Goal: Download file/media: Obtain a digital file from the website

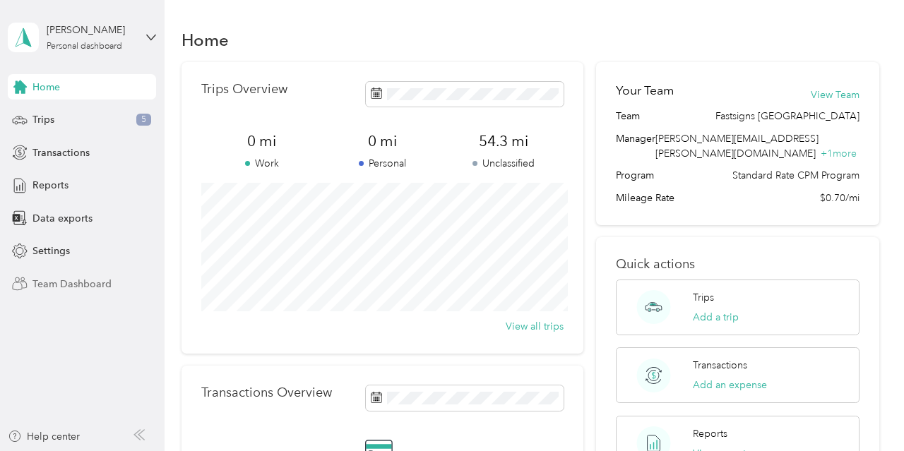
click at [47, 285] on span "Team Dashboard" at bounding box center [71, 284] width 79 height 15
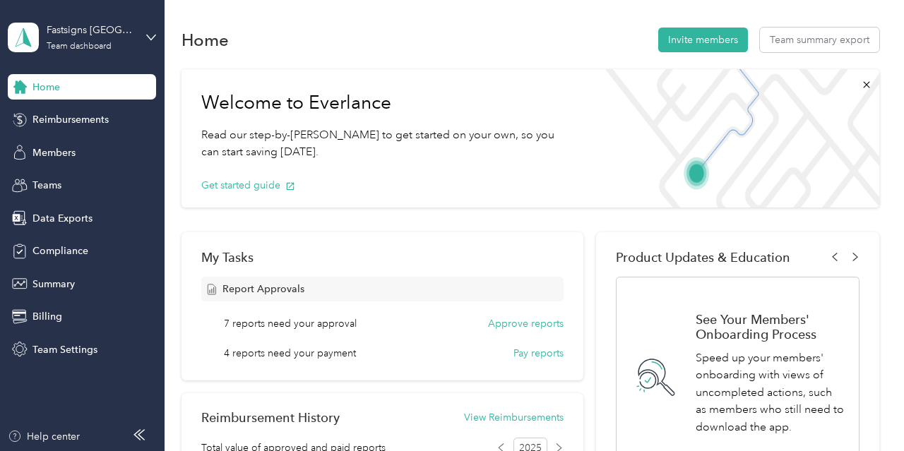
click at [314, 357] on span "4 reports need your payment" at bounding box center [290, 353] width 132 height 15
click at [499, 325] on button "Approve reports" at bounding box center [526, 323] width 76 height 15
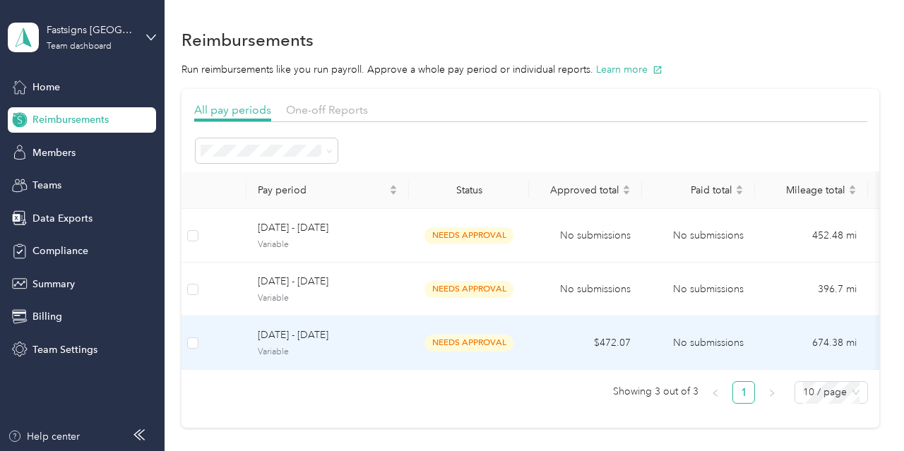
click at [300, 340] on span "[DATE] - [DATE]" at bounding box center [328, 336] width 140 height 16
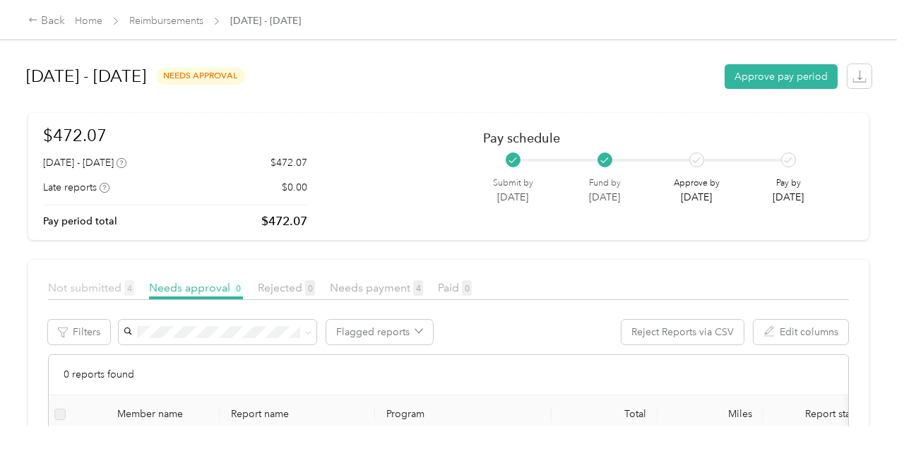
click at [118, 290] on span "Not submitted 4" at bounding box center [91, 287] width 86 height 13
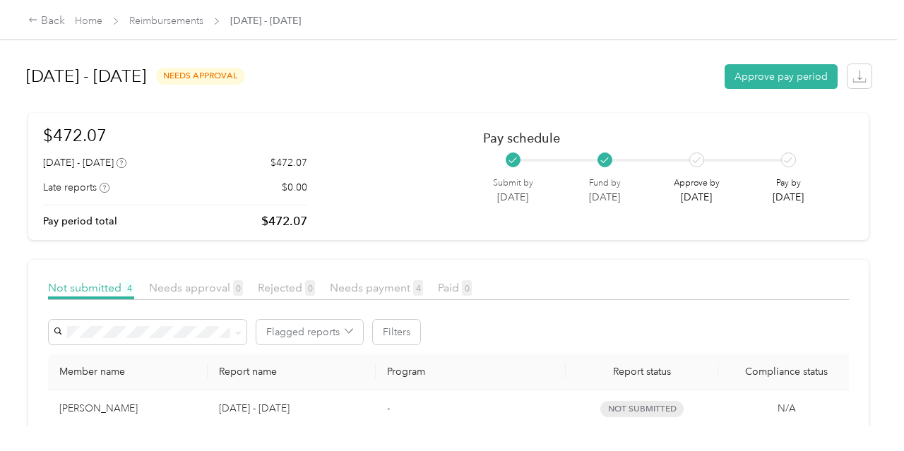
scroll to position [141, 0]
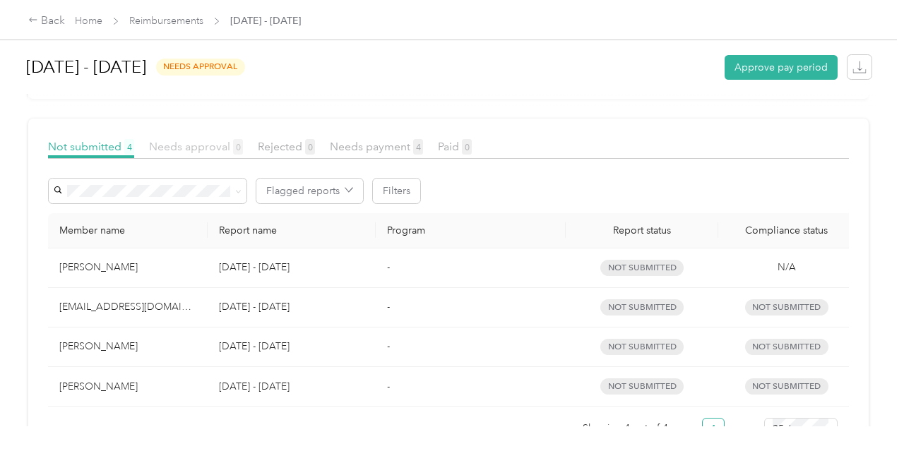
click at [215, 150] on span "Needs approval 0" at bounding box center [196, 146] width 94 height 13
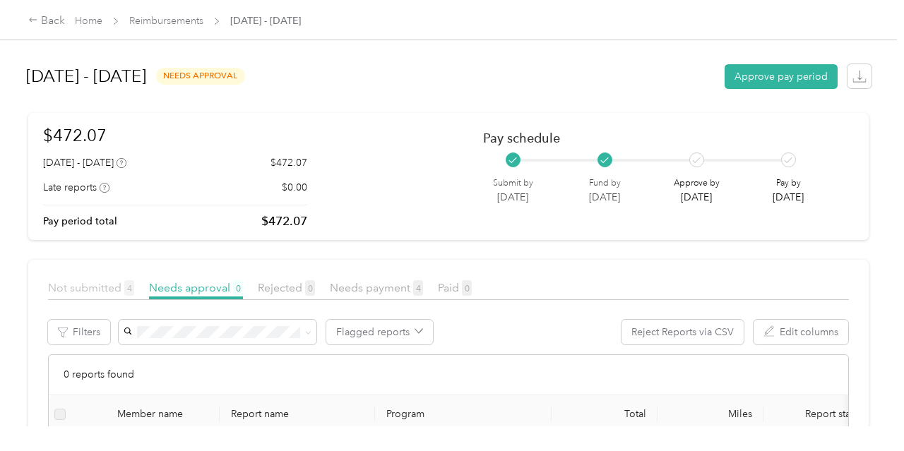
click at [122, 292] on span "Not submitted 4" at bounding box center [91, 287] width 86 height 13
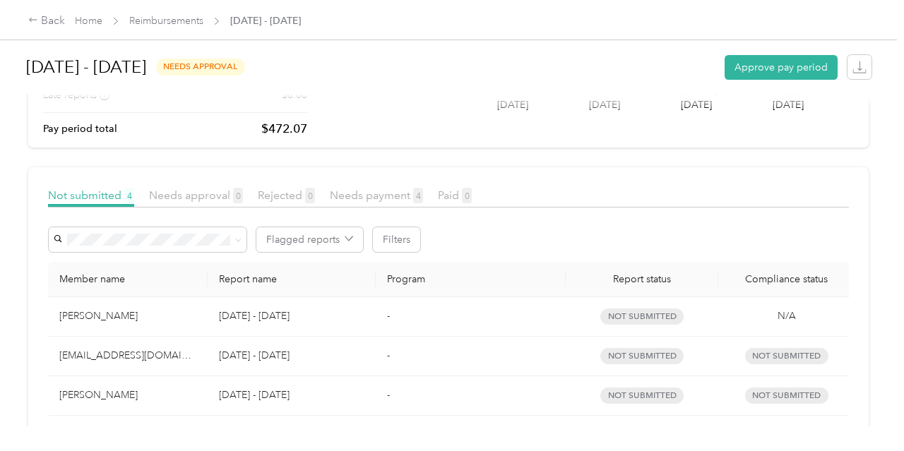
scroll to position [44, 0]
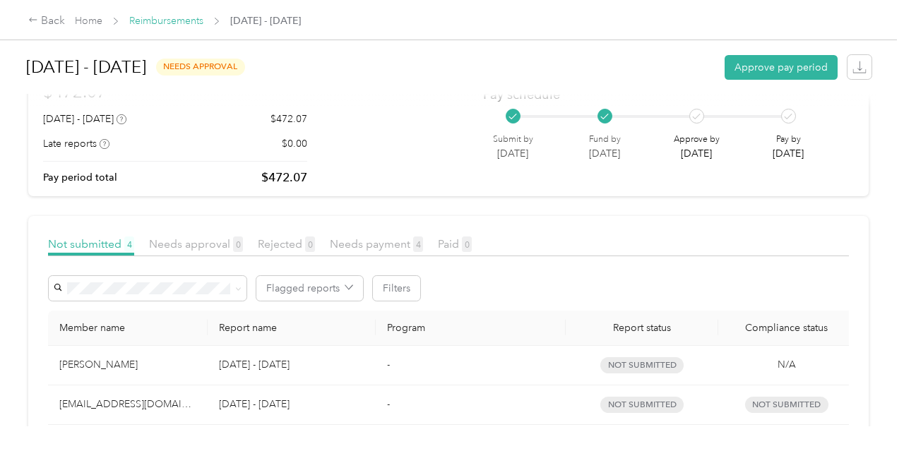
click at [162, 27] on span "Reimbursements" at bounding box center [166, 20] width 74 height 15
click at [173, 16] on link "Reimbursements" at bounding box center [166, 21] width 74 height 12
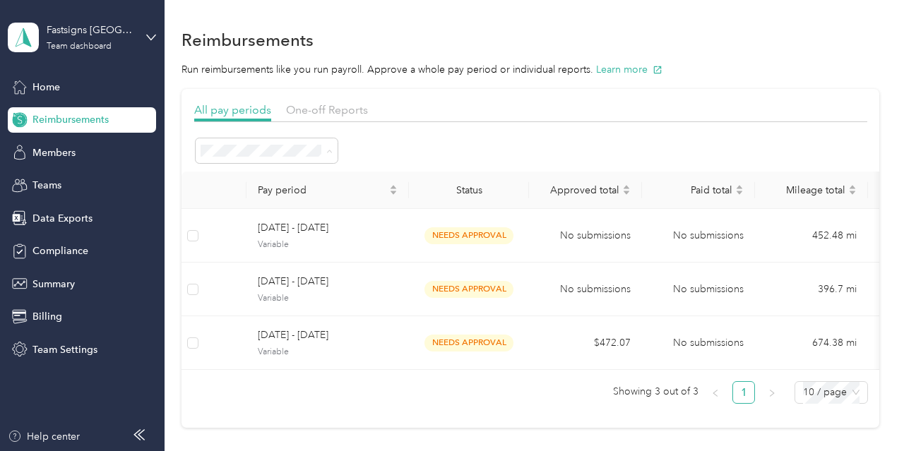
click at [261, 237] on ol "All periods Active periods Open Needs approval Approved Needs payment Scheduled…" at bounding box center [267, 288] width 142 height 249
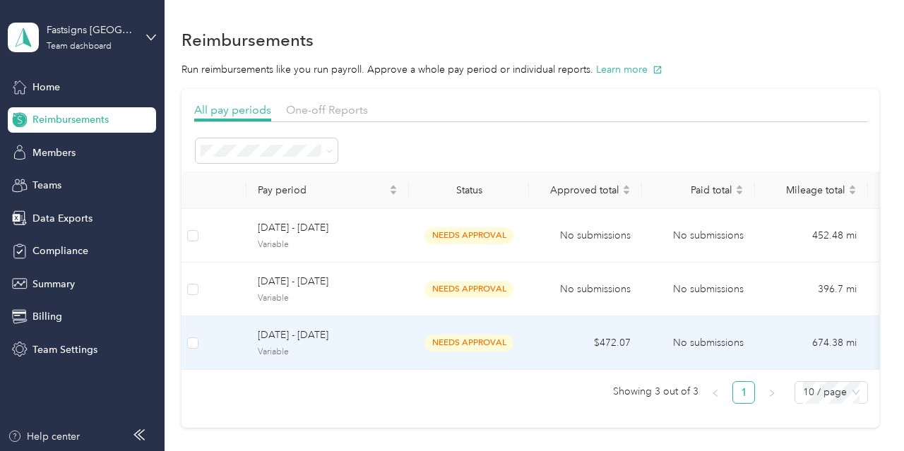
click at [346, 341] on span "[DATE] - [DATE]" at bounding box center [328, 336] width 140 height 16
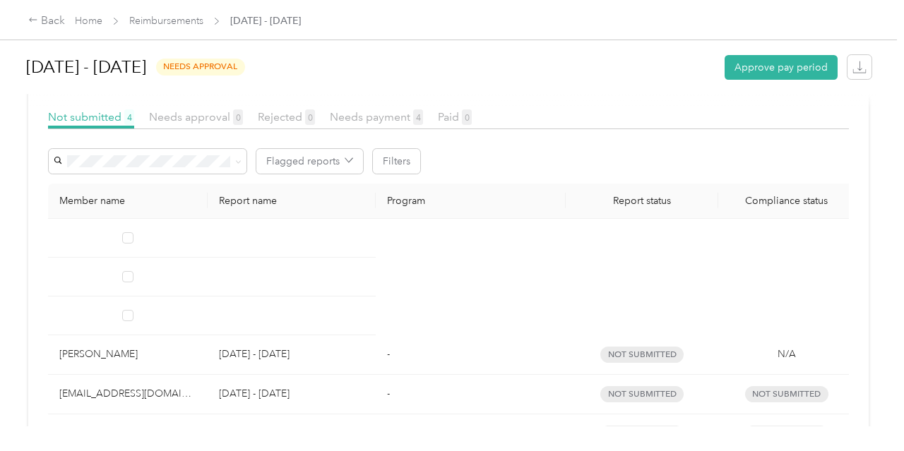
scroll to position [89, 0]
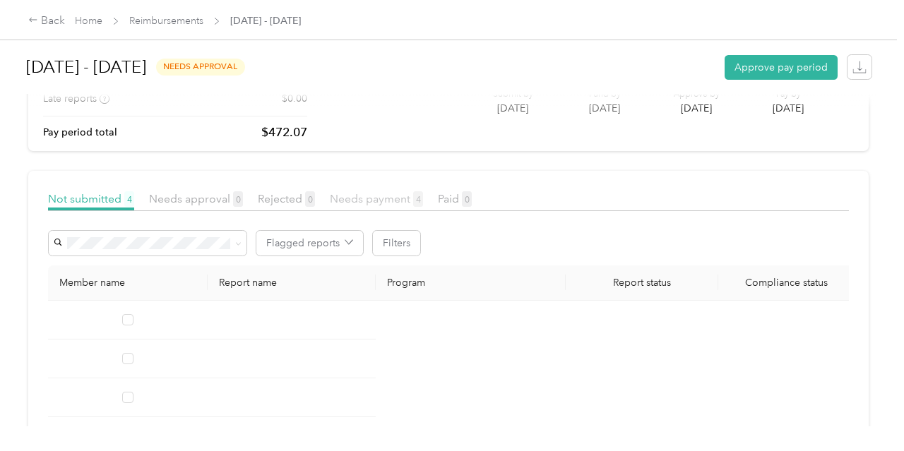
click at [336, 201] on span "Needs payment 4" at bounding box center [376, 198] width 93 height 13
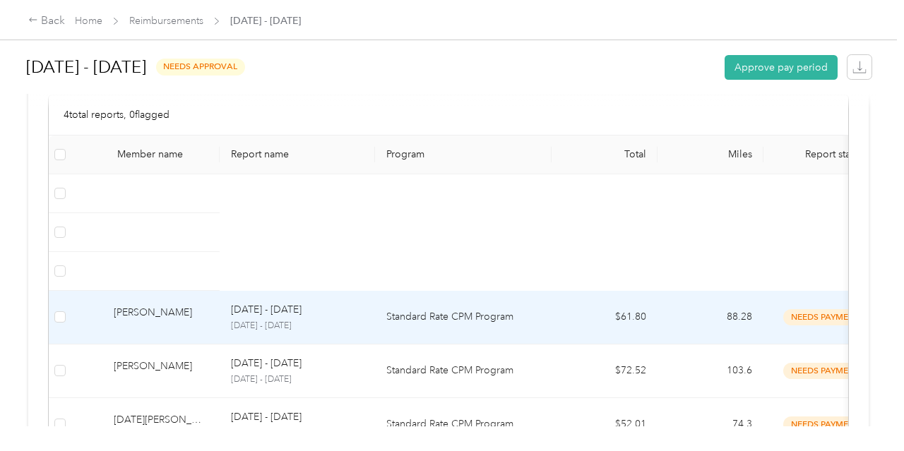
scroll to position [331, 0]
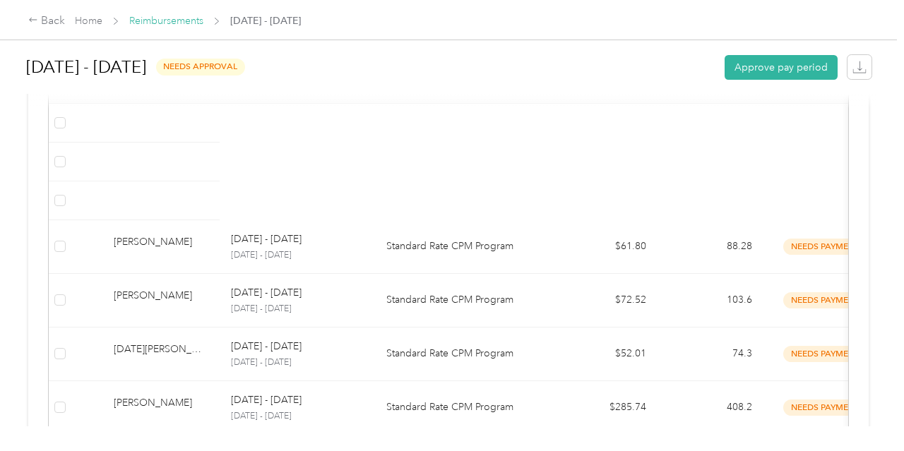
click at [192, 18] on link "Reimbursements" at bounding box center [166, 21] width 74 height 12
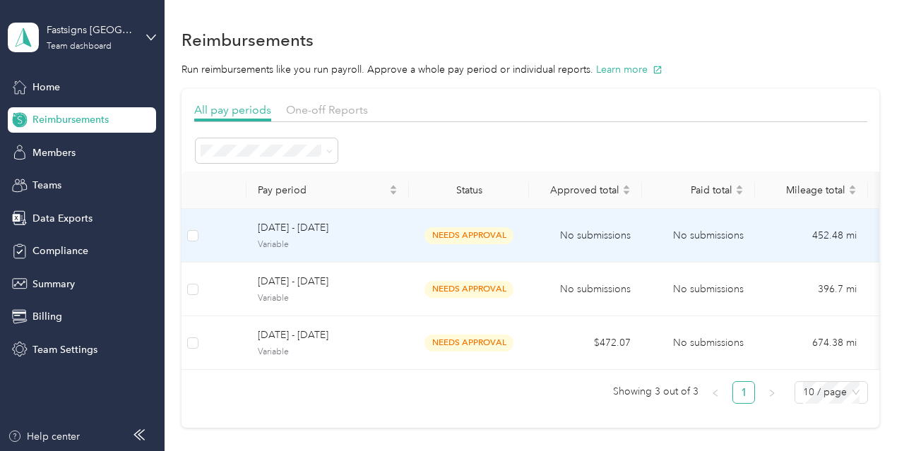
click at [321, 248] on span "Variable" at bounding box center [328, 245] width 140 height 13
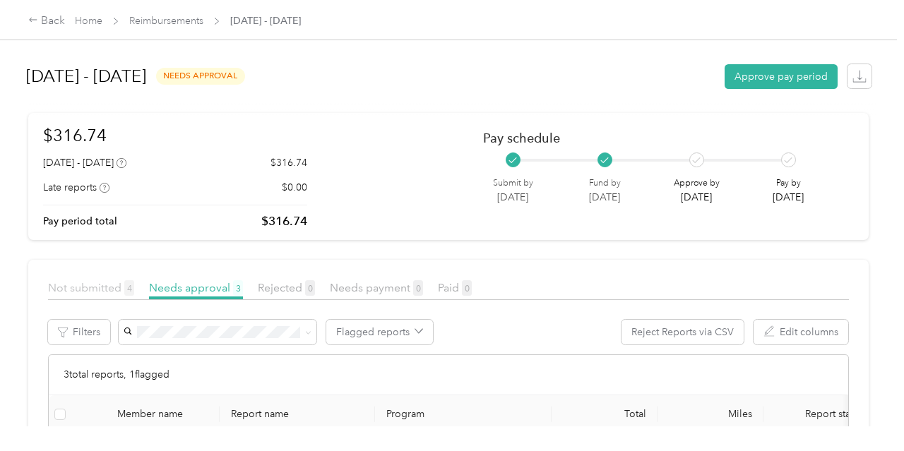
click at [112, 285] on span "Not submitted 4" at bounding box center [91, 287] width 86 height 13
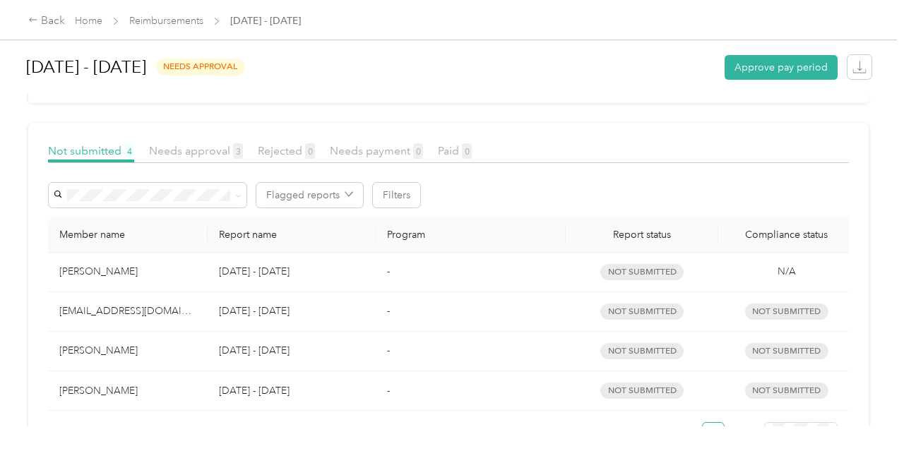
scroll to position [141, 0]
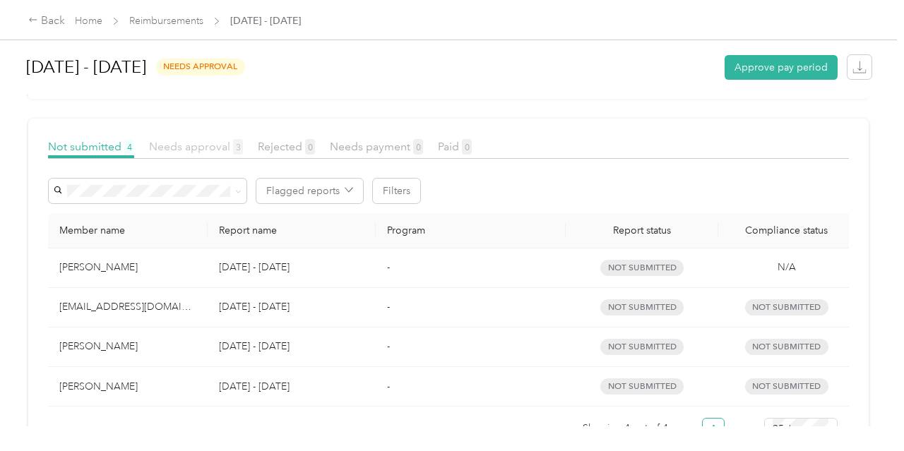
click at [203, 150] on span "Needs approval 3" at bounding box center [196, 146] width 94 height 13
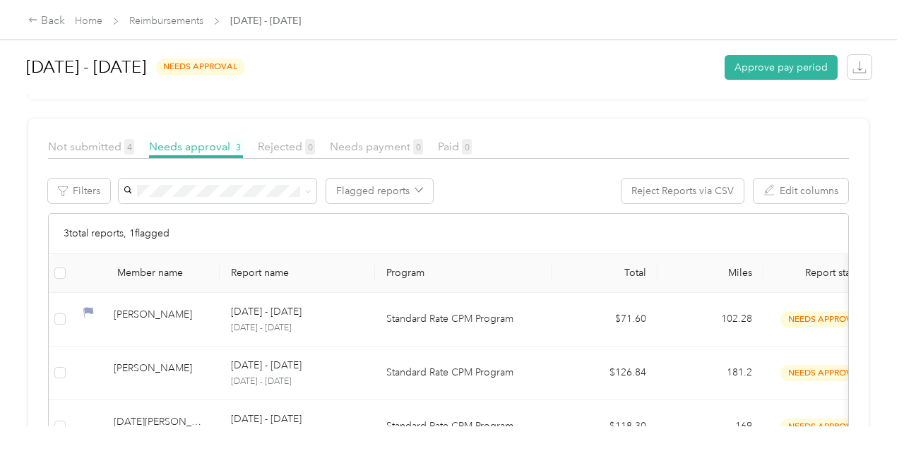
scroll to position [232, 0]
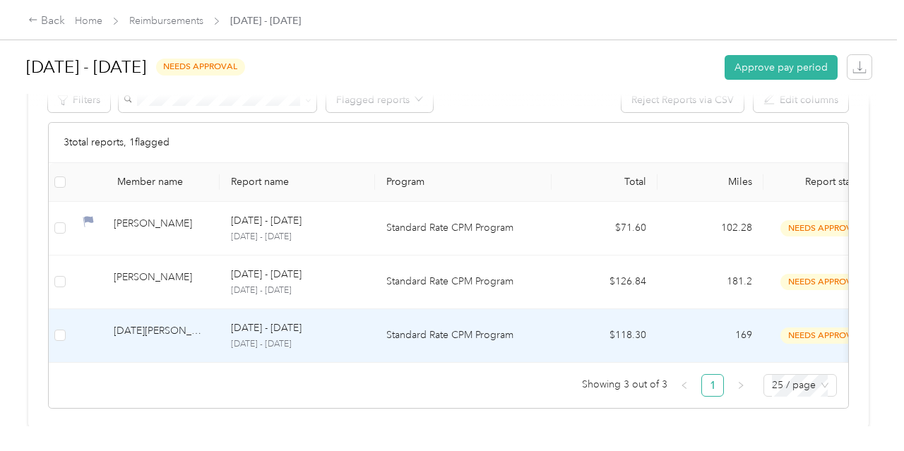
click at [284, 333] on p "[DATE] - [DATE]" at bounding box center [266, 329] width 71 height 16
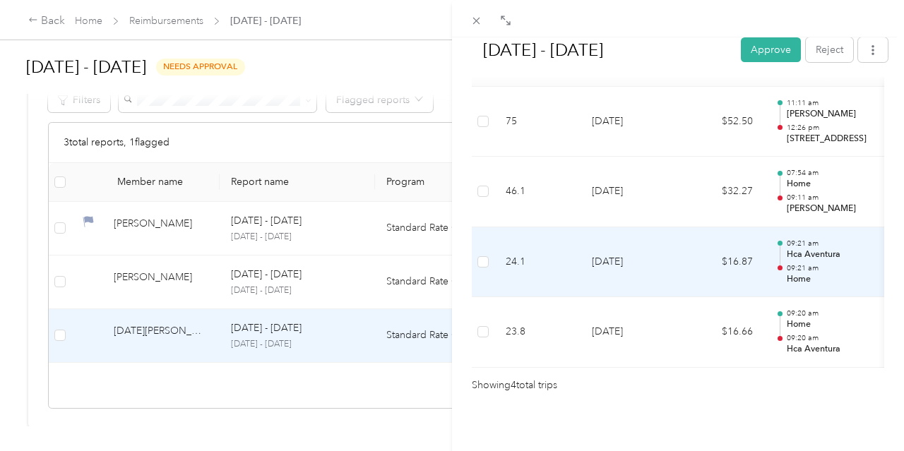
scroll to position [321, 0]
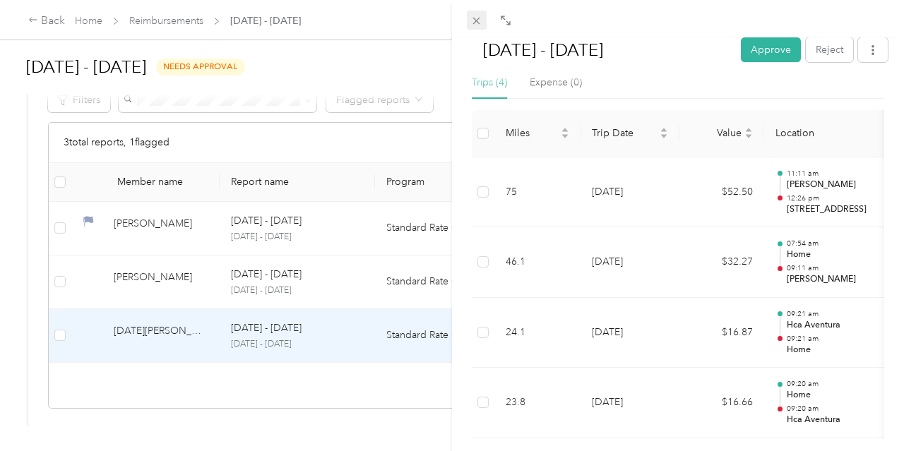
click at [480, 23] on icon at bounding box center [476, 21] width 12 height 12
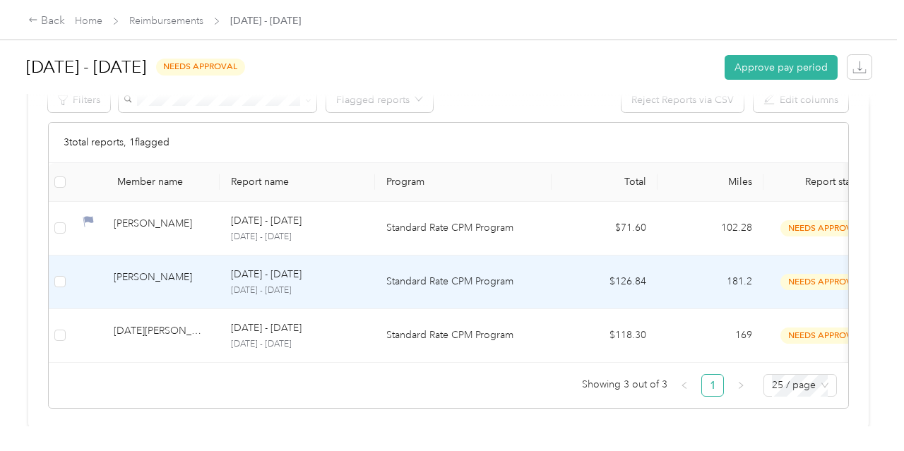
click at [346, 270] on div "[DATE] - [DATE]" at bounding box center [297, 275] width 133 height 16
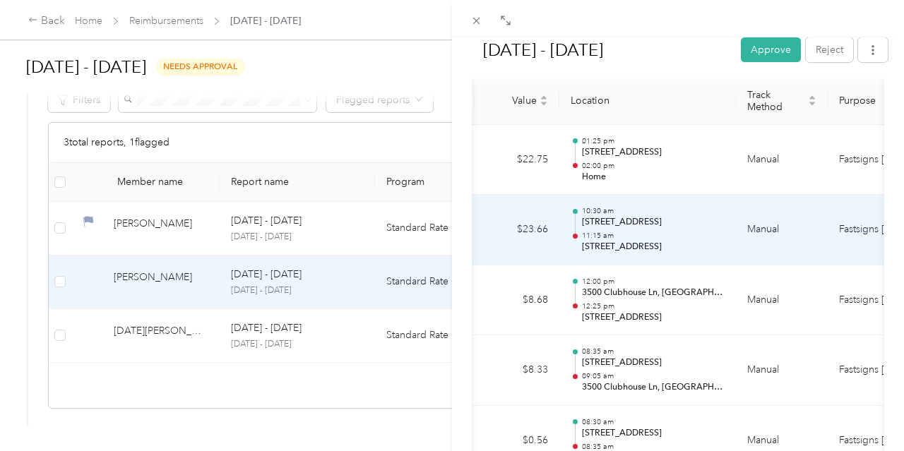
scroll to position [0, 413]
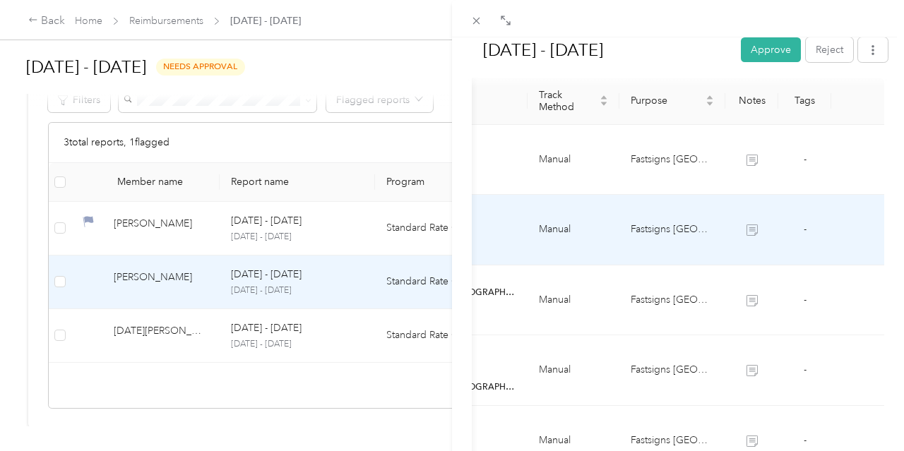
drag, startPoint x: 751, startPoint y: 201, endPoint x: 833, endPoint y: 198, distance: 82.0
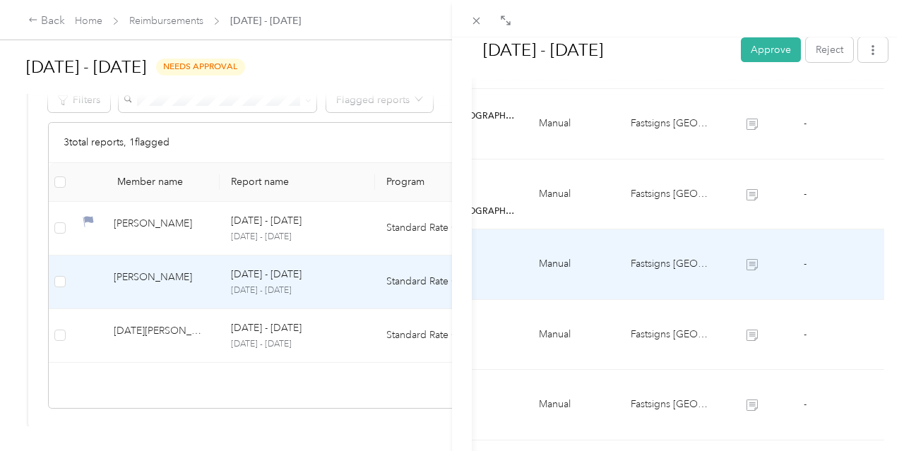
scroll to position [811, 0]
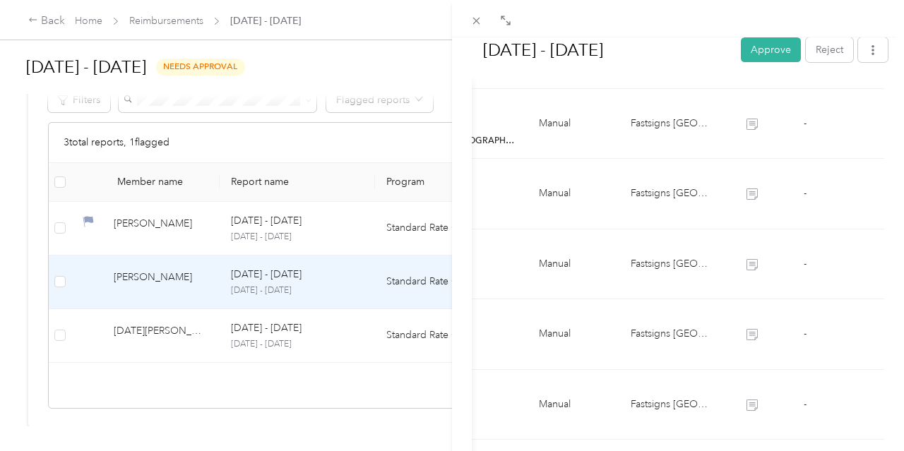
click at [349, 235] on div "[DATE] - [DATE] Approve Reject Needs Approval Needs approval from [PERSON_NAME]…" at bounding box center [452, 225] width 904 height 451
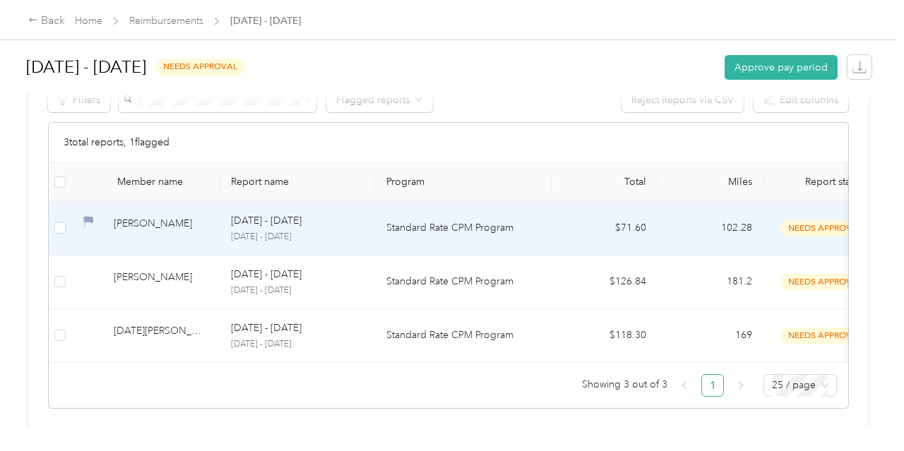
click at [293, 234] on p "[DATE] - [DATE]" at bounding box center [297, 237] width 133 height 13
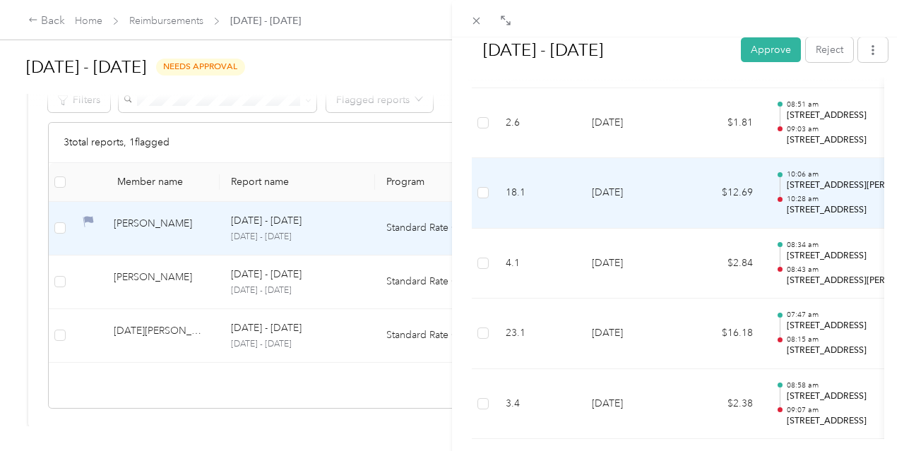
scroll to position [639, 0]
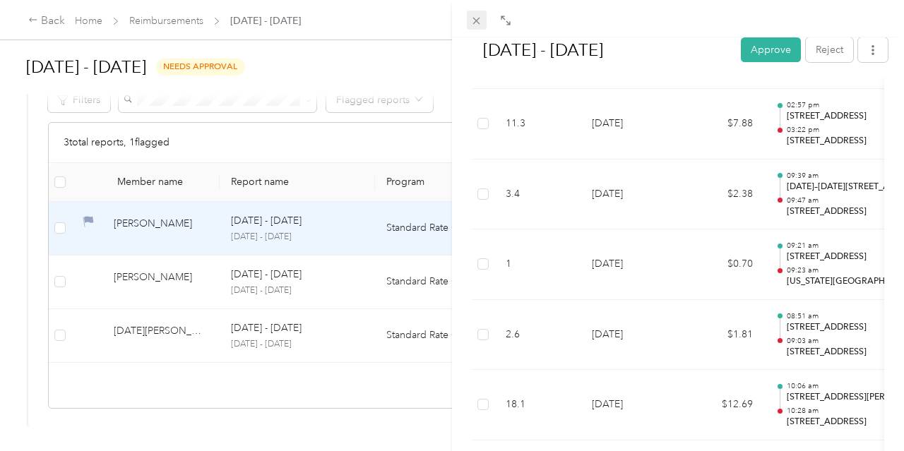
click at [481, 22] on icon at bounding box center [476, 21] width 12 height 12
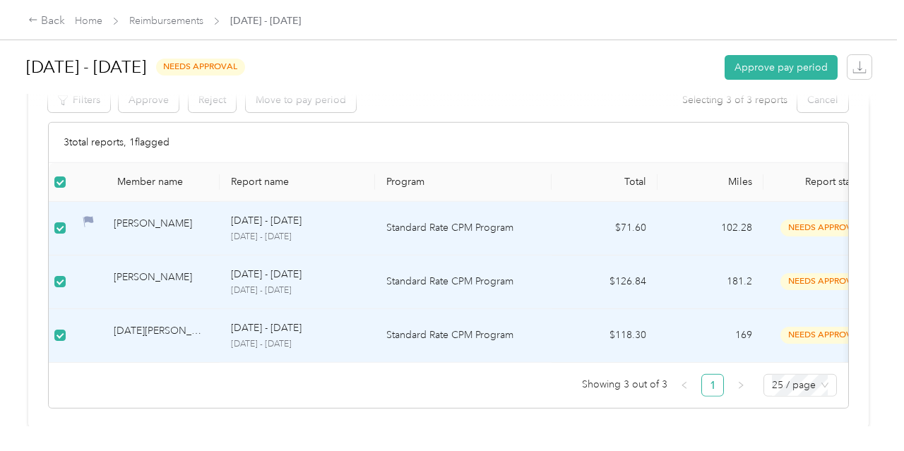
scroll to position [232, 0]
click at [440, 220] on td "Standard Rate CPM Program" at bounding box center [463, 230] width 177 height 54
drag, startPoint x: 442, startPoint y: 218, endPoint x: 403, endPoint y: 231, distance: 41.6
click at [441, 218] on td "Standard Rate CPM Program" at bounding box center [463, 230] width 177 height 54
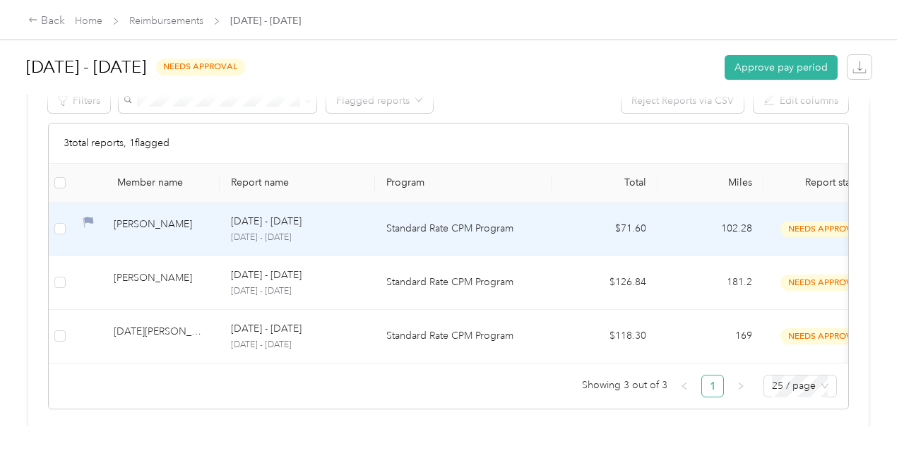
click at [276, 230] on div "[DATE] - [DATE] [DATE] - [DATE]" at bounding box center [297, 229] width 133 height 30
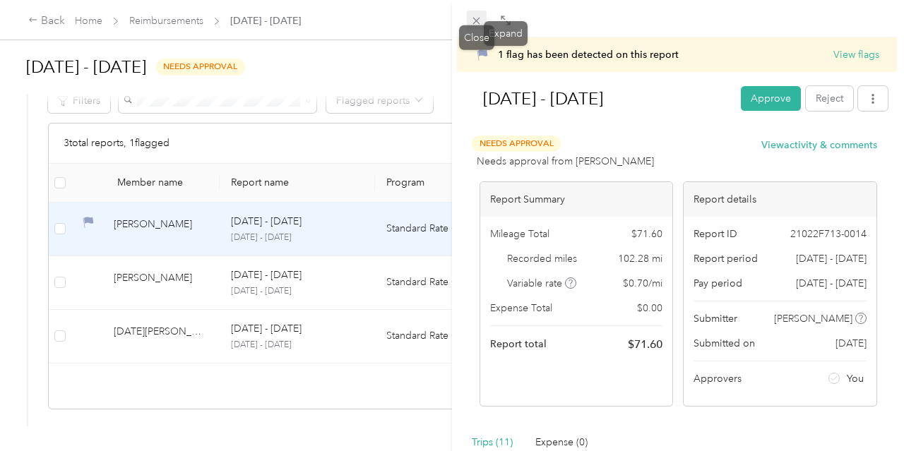
click at [473, 28] on span at bounding box center [477, 21] width 20 height 20
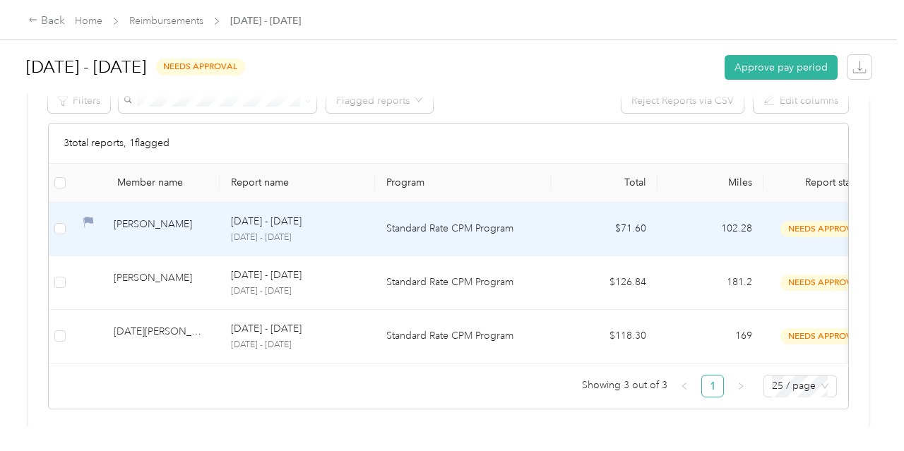
click at [375, 234] on tr "[PERSON_NAME] [DATE] - [DATE] [DATE] - [DATE] Standard Rate CPM Program $71.60 …" at bounding box center [605, 230] width 1112 height 54
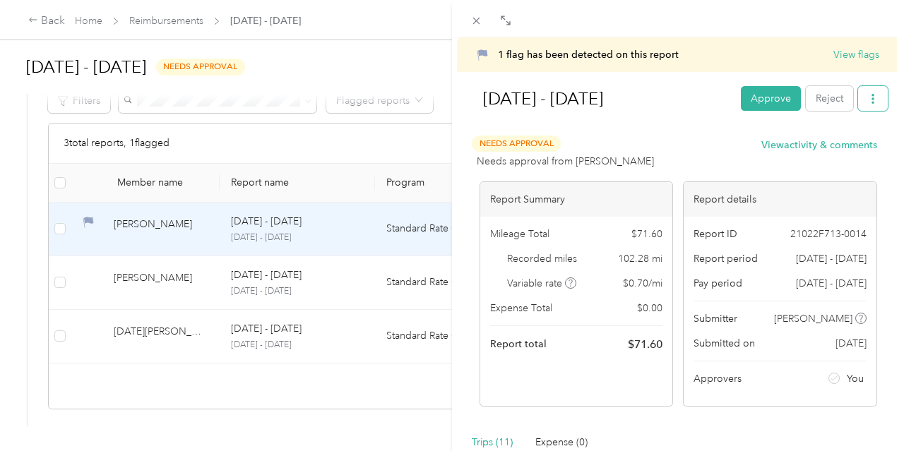
click at [872, 90] on button "button" at bounding box center [873, 98] width 30 height 25
click at [846, 148] on span "Download" at bounding box center [833, 150] width 47 height 15
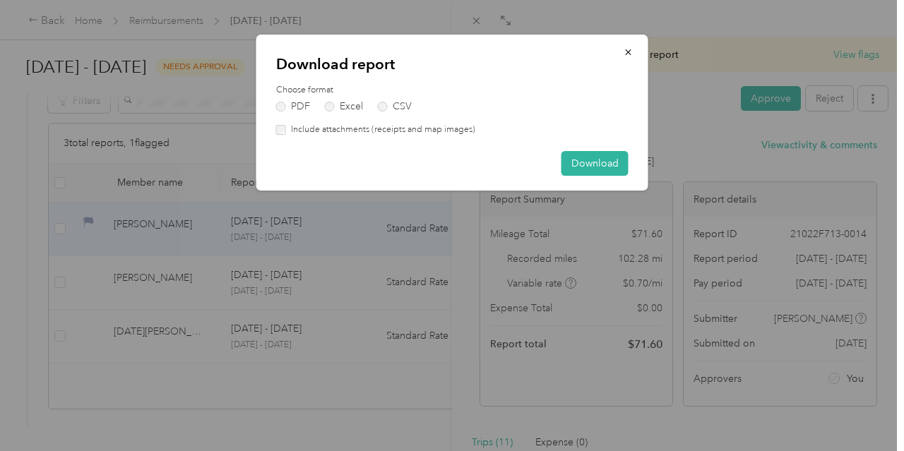
drag, startPoint x: 317, startPoint y: 125, endPoint x: 328, endPoint y: 133, distance: 13.7
click at [317, 125] on label "Include attachments (receipts and map images)" at bounding box center [380, 130] width 189 height 13
click at [573, 163] on button "Download" at bounding box center [595, 163] width 67 height 25
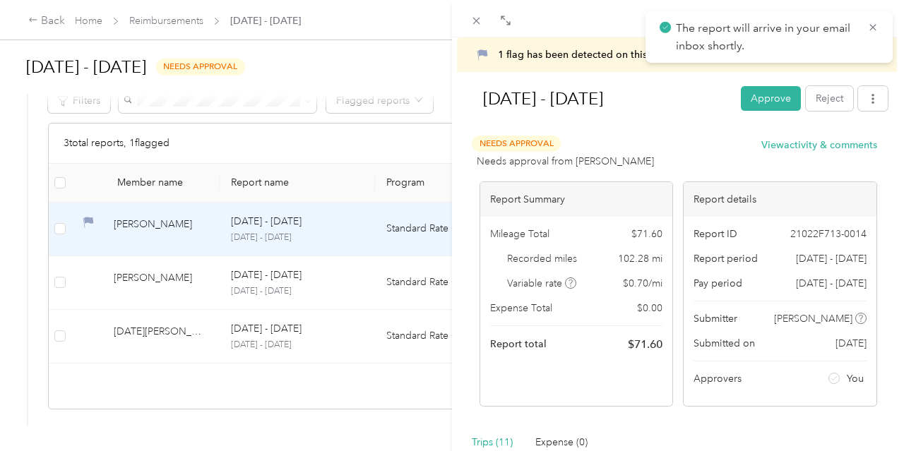
scroll to position [232, 0]
click at [481, 22] on icon at bounding box center [476, 21] width 12 height 12
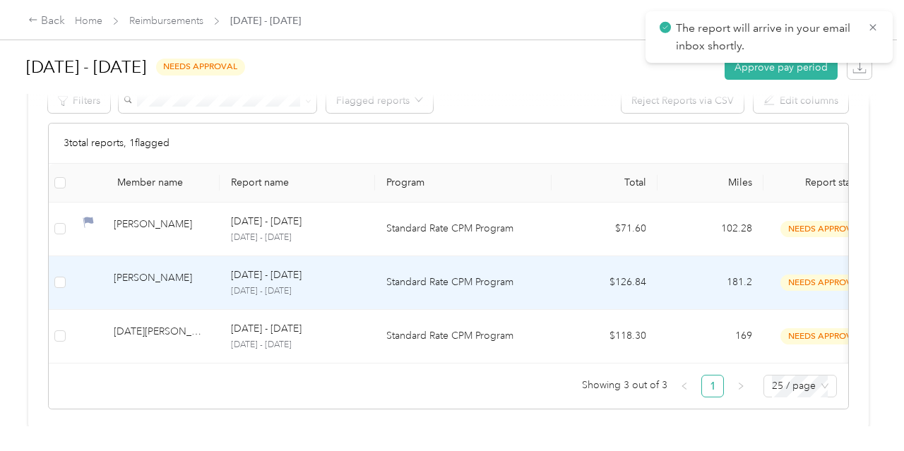
click at [341, 278] on div "[DATE] - [DATE]" at bounding box center [297, 276] width 133 height 16
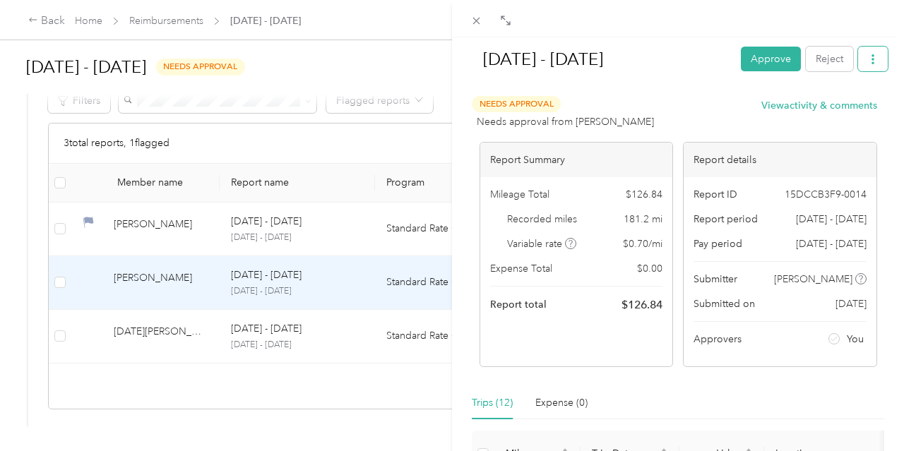
click at [869, 56] on icon "button" at bounding box center [873, 59] width 10 height 10
click at [851, 107] on span "Download" at bounding box center [833, 111] width 47 height 15
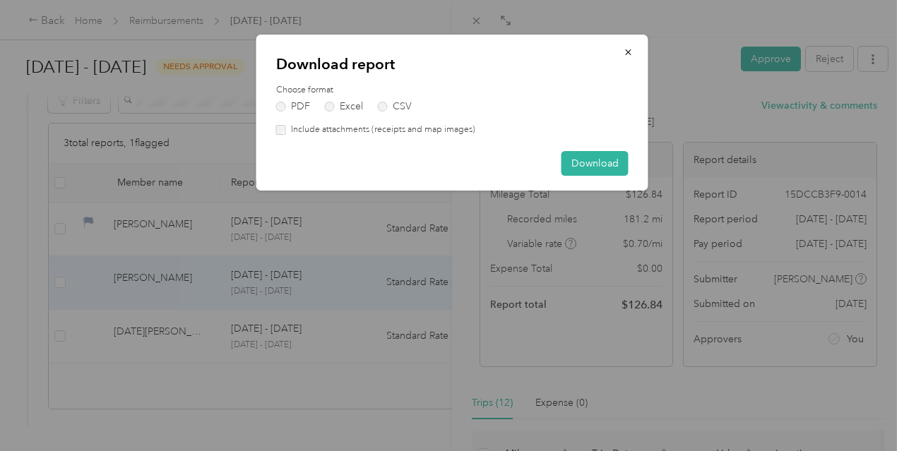
click at [403, 131] on label "Include attachments (receipts and map images)" at bounding box center [380, 130] width 189 height 13
click at [586, 157] on button "Download" at bounding box center [595, 163] width 67 height 25
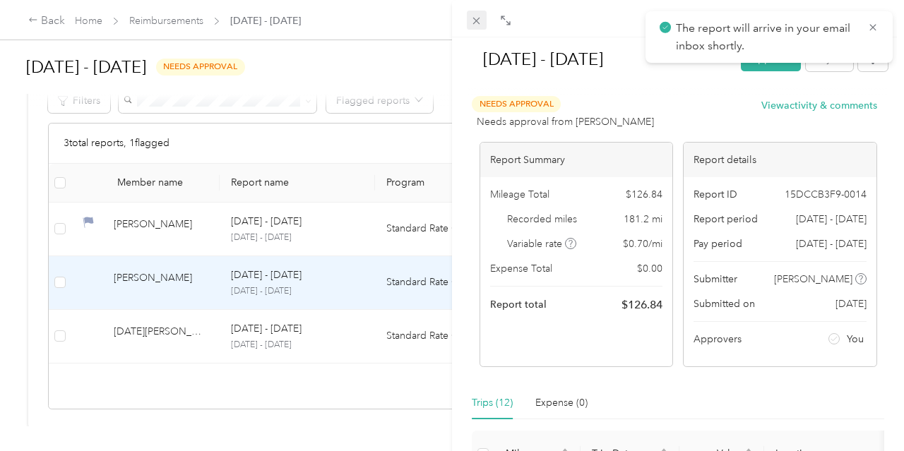
click at [478, 23] on icon at bounding box center [476, 21] width 7 height 7
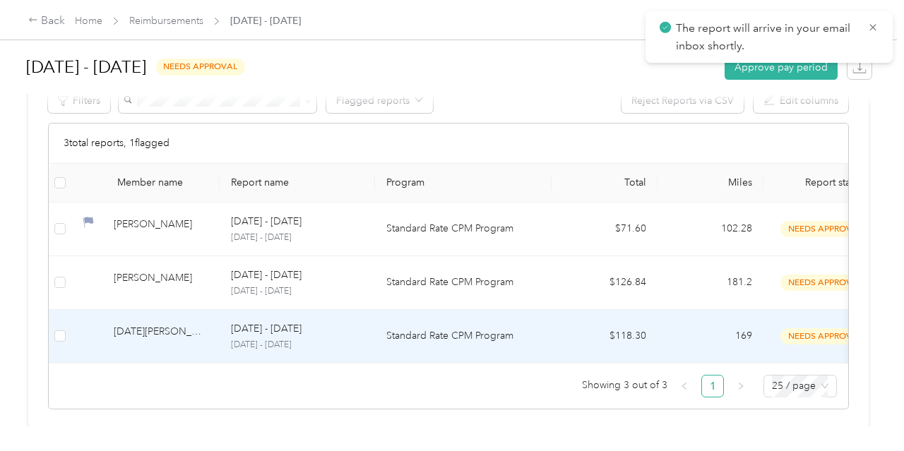
click at [384, 330] on td "Standard Rate CPM Program" at bounding box center [463, 337] width 177 height 54
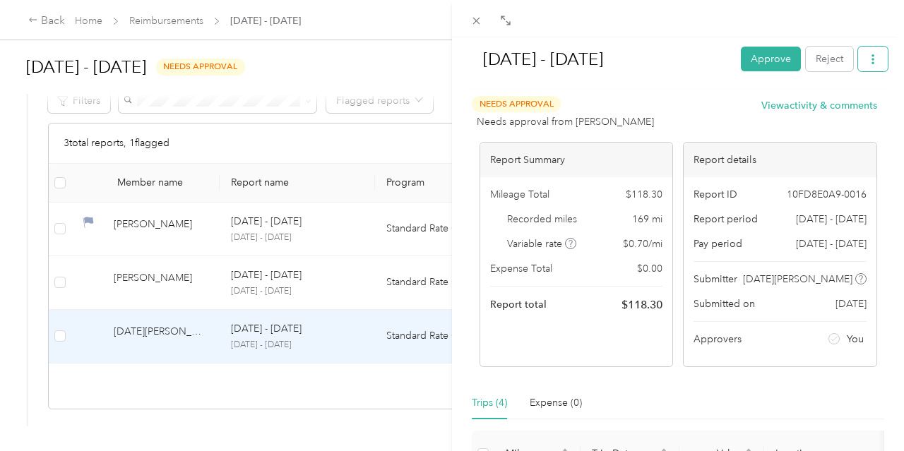
click at [873, 67] on button "button" at bounding box center [873, 59] width 30 height 25
click at [836, 118] on span "Download" at bounding box center [833, 111] width 47 height 15
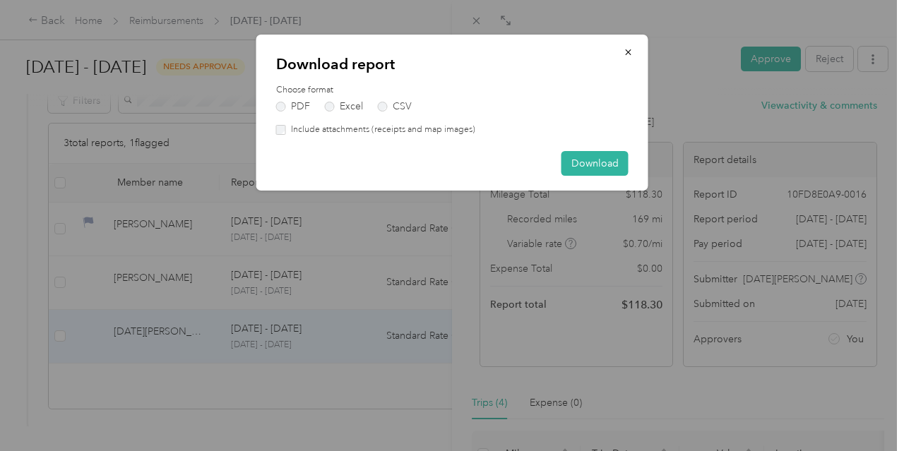
click at [358, 128] on label "Include attachments (receipts and map images)" at bounding box center [380, 130] width 189 height 13
click at [586, 163] on button "Download" at bounding box center [595, 163] width 67 height 25
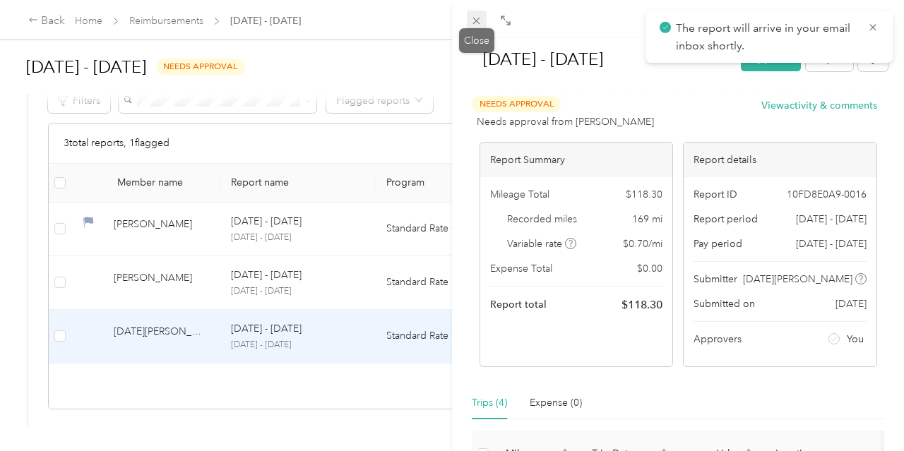
click at [480, 24] on icon at bounding box center [476, 21] width 12 height 12
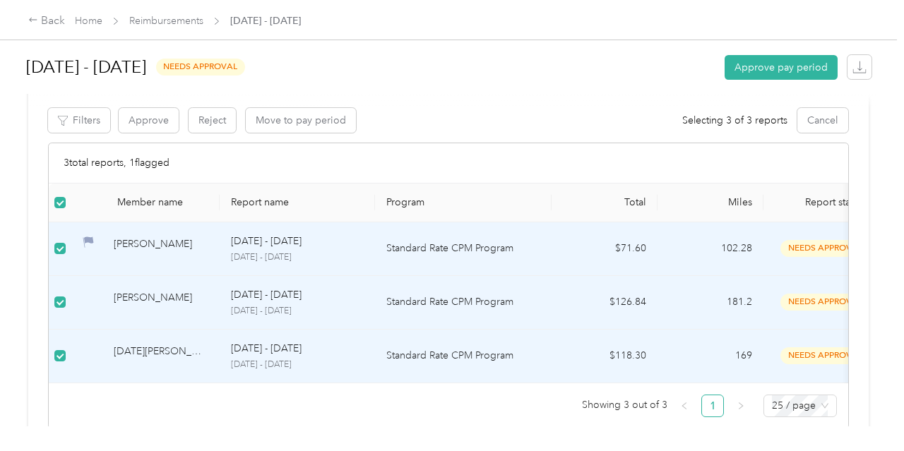
scroll to position [71, 0]
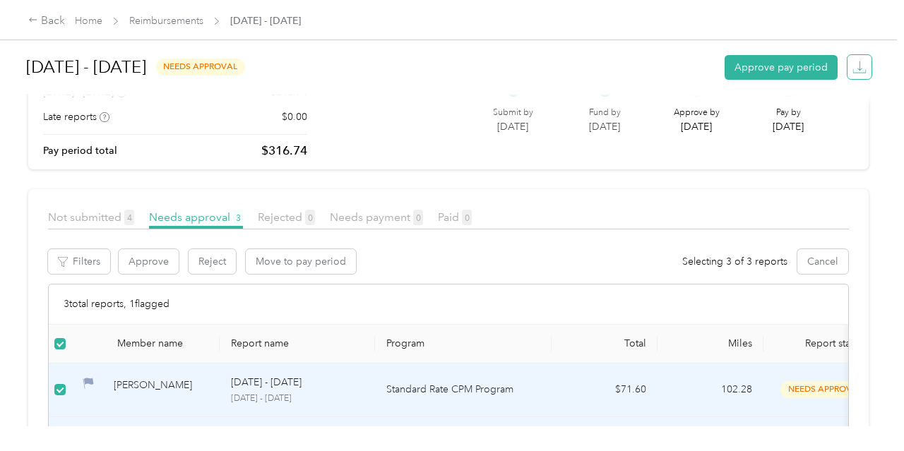
click at [866, 69] on icon "button" at bounding box center [860, 67] width 14 height 14
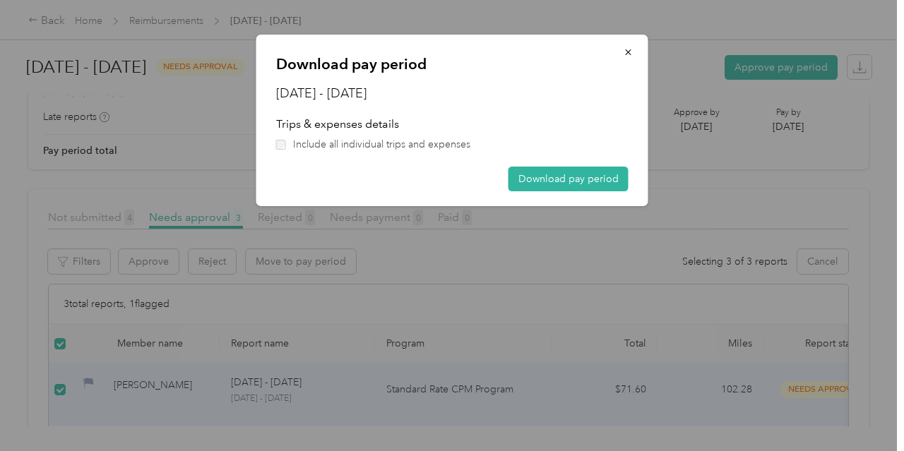
click at [370, 143] on span "Include all individual trips and expenses" at bounding box center [381, 144] width 177 height 15
click at [543, 178] on button "Download pay period" at bounding box center [569, 179] width 120 height 25
